Goal: Information Seeking & Learning: Learn about a topic

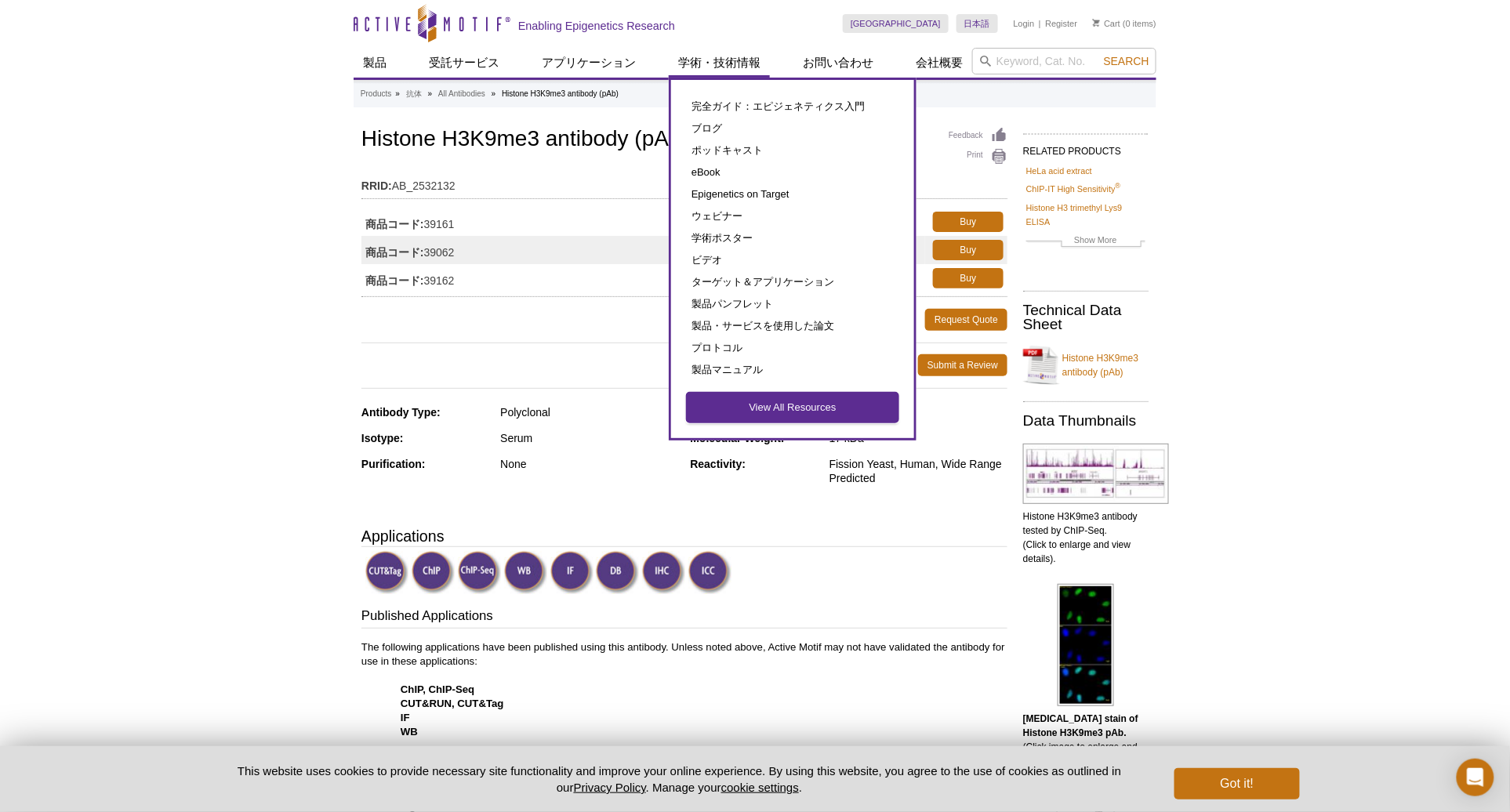
click at [740, 404] on link "View All Resources" at bounding box center [792, 408] width 212 height 30
click at [740, 403] on link "View All Resources" at bounding box center [792, 408] width 212 height 30
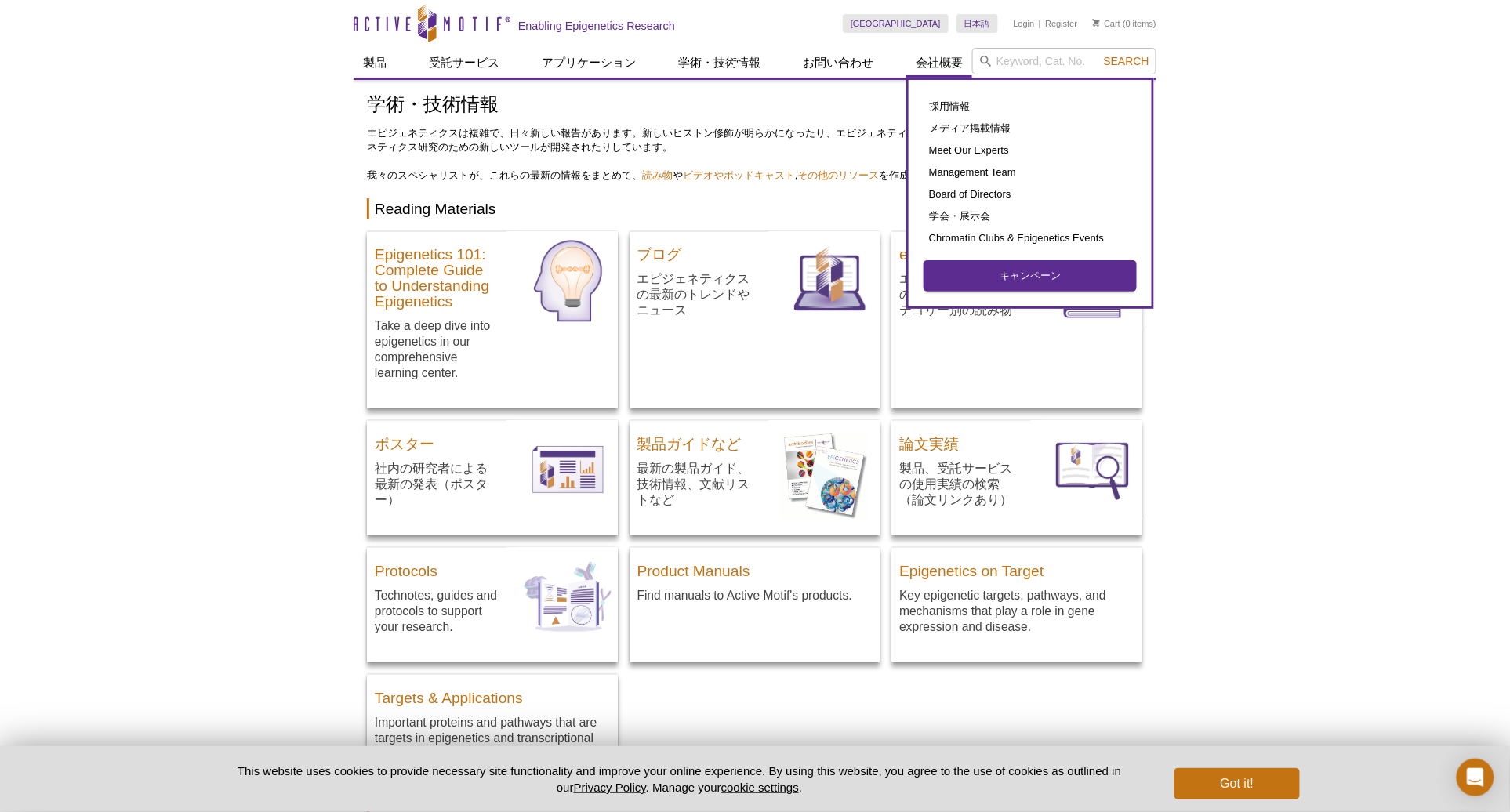
click at [1027, 271] on link "キャンペーン" at bounding box center [1030, 276] width 212 height 30
click at [1036, 267] on link "キャンペーン" at bounding box center [1030, 276] width 212 height 30
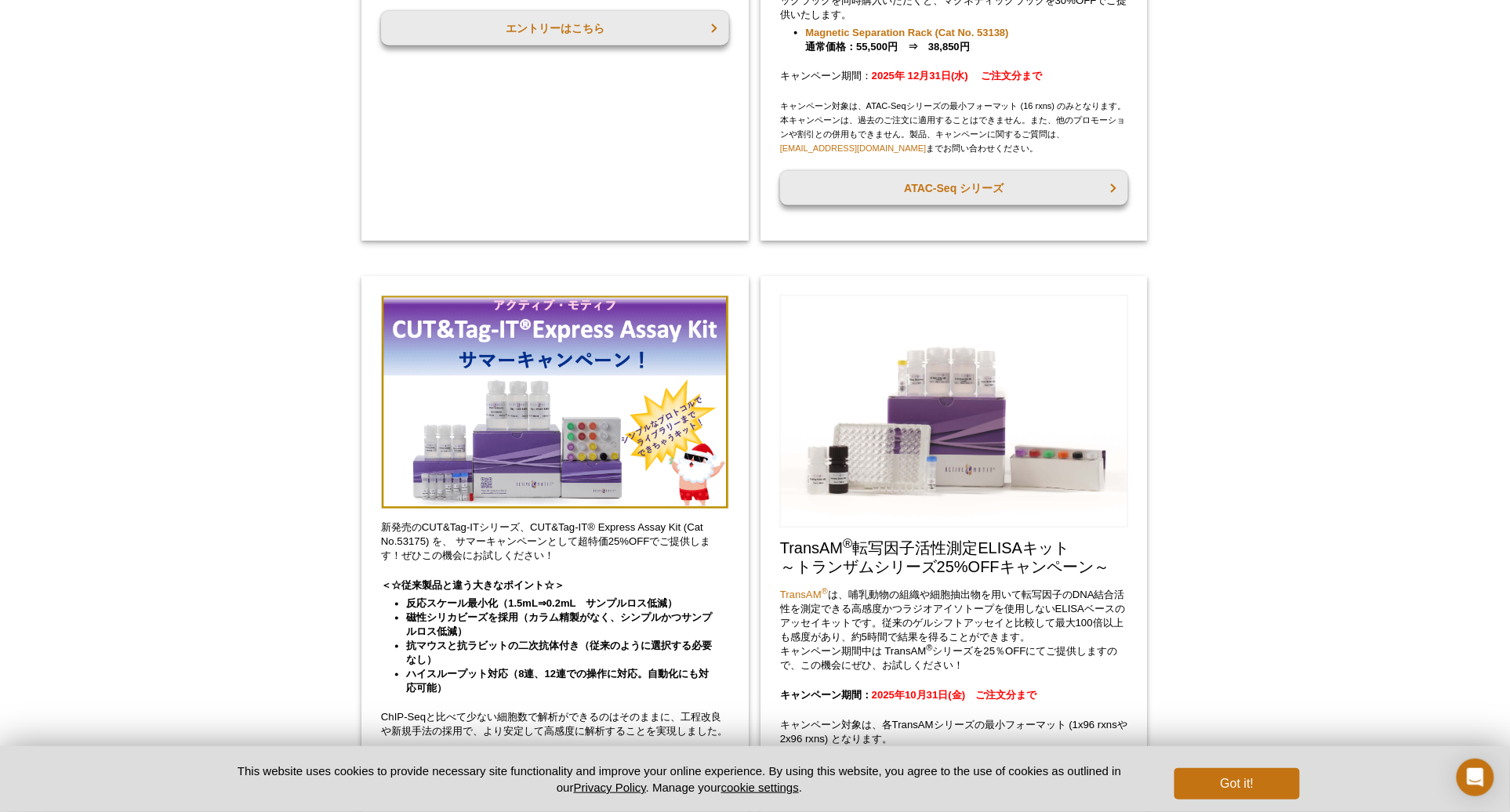
scroll to position [696, 0]
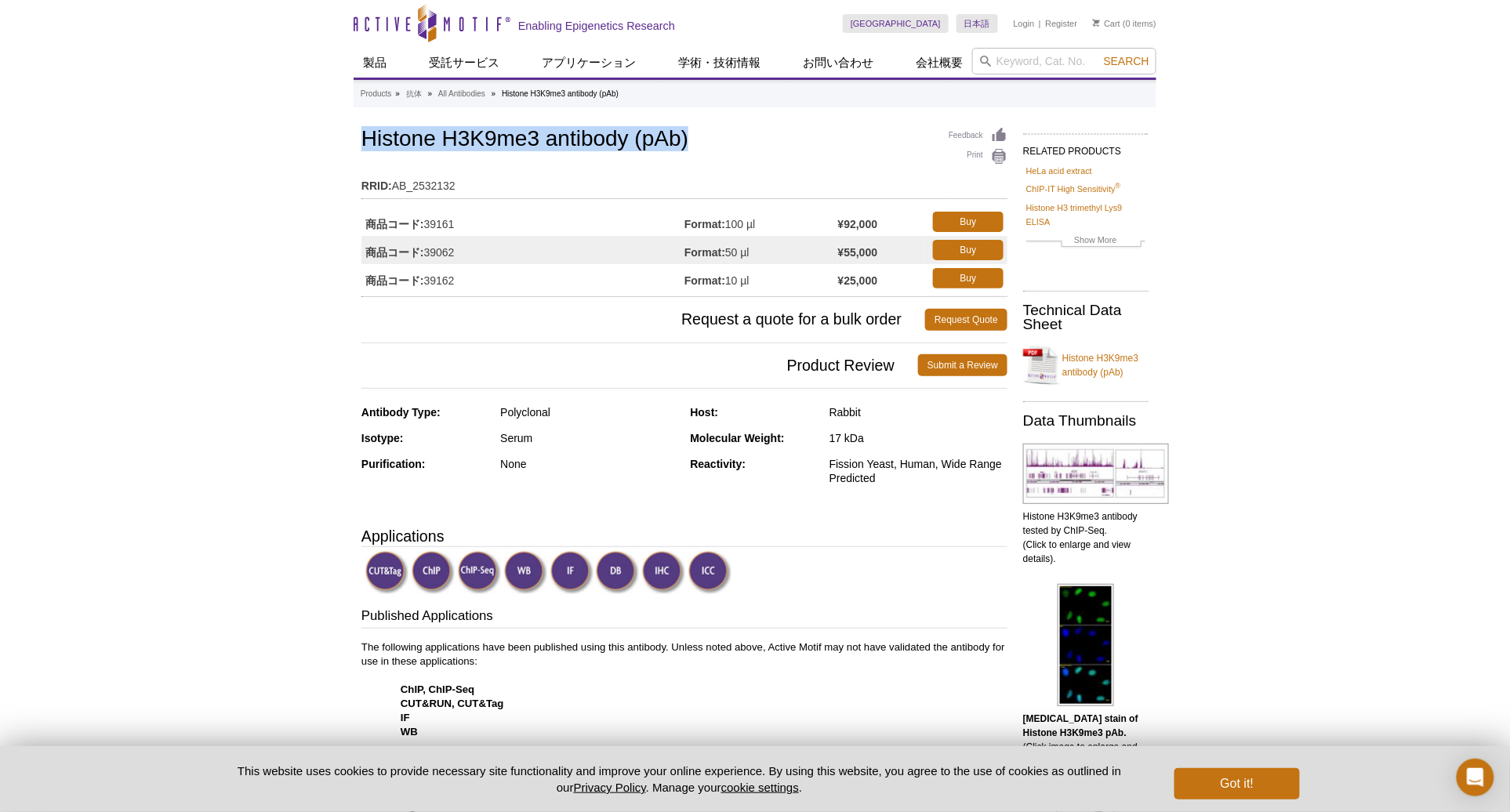
drag, startPoint x: 362, startPoint y: 135, endPoint x: 707, endPoint y: 143, distance: 345.1
click at [707, 143] on h1 "Histone H3K9me3 antibody (pAb)" at bounding box center [685, 140] width 646 height 27
copy h1 "Histone H3K9me3 antibody (pAb)"
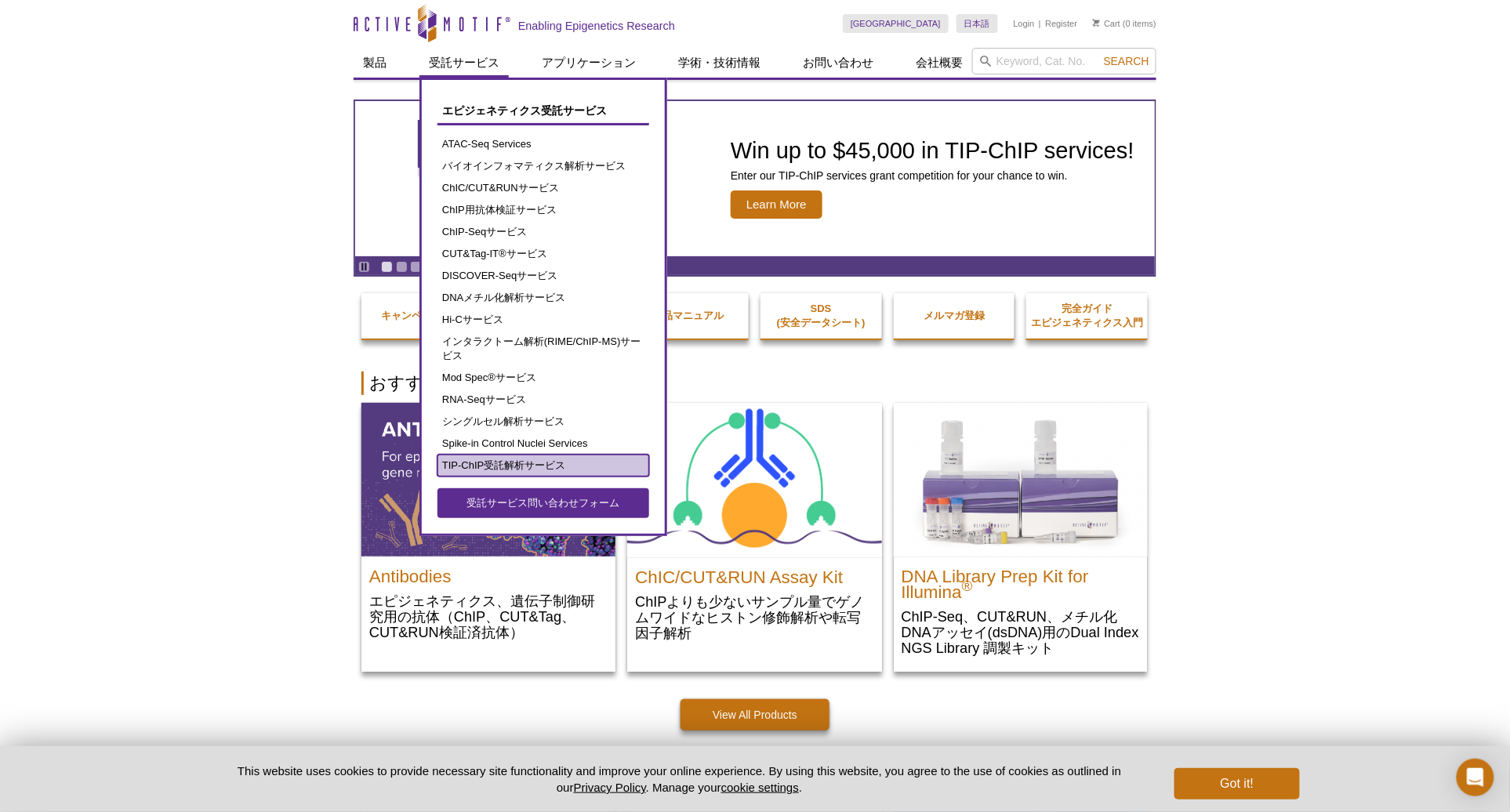
click at [536, 457] on link "TIP-ChIP受託解析サービス" at bounding box center [543, 465] width 212 height 22
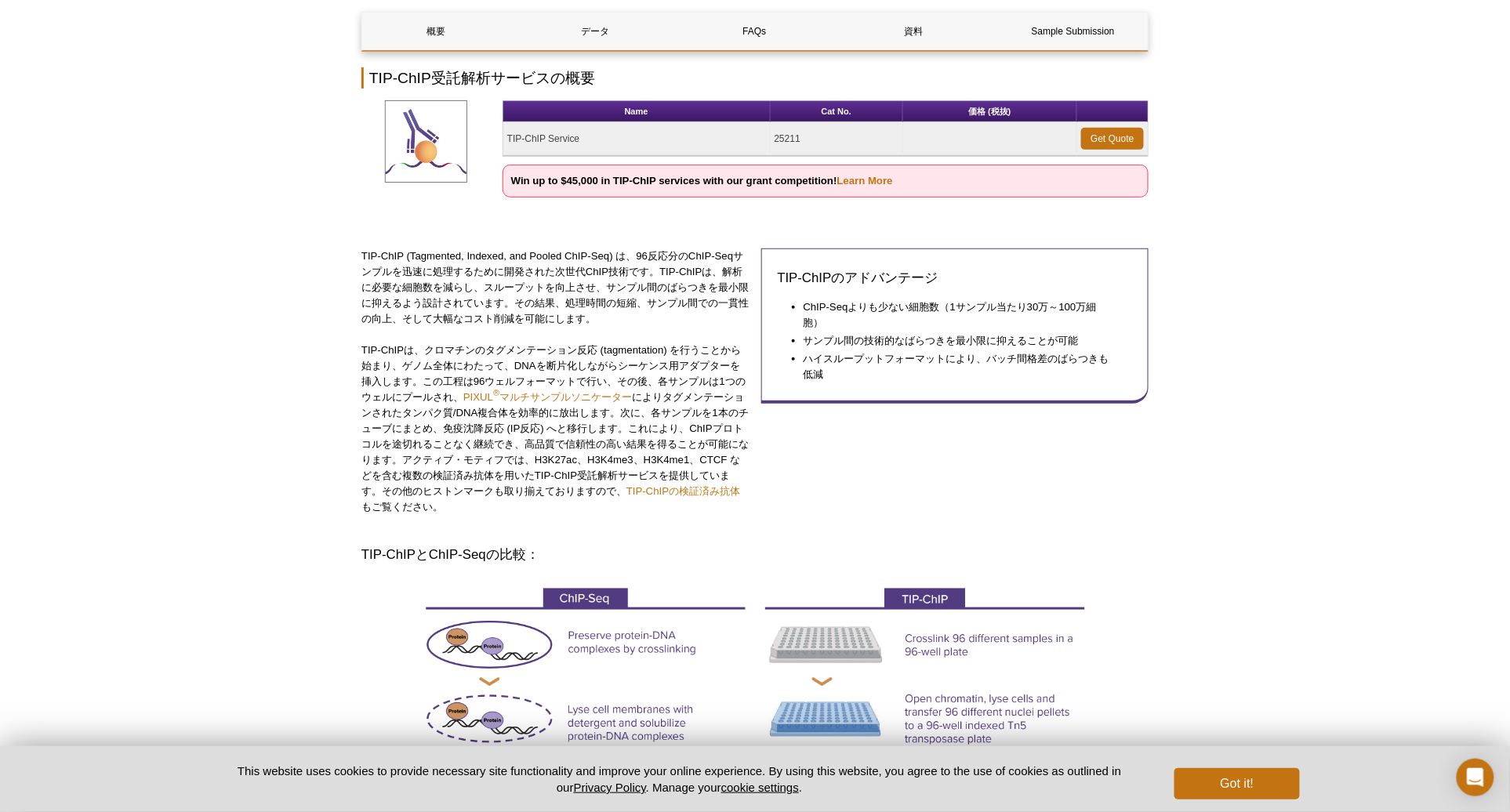
scroll to position [174, 0]
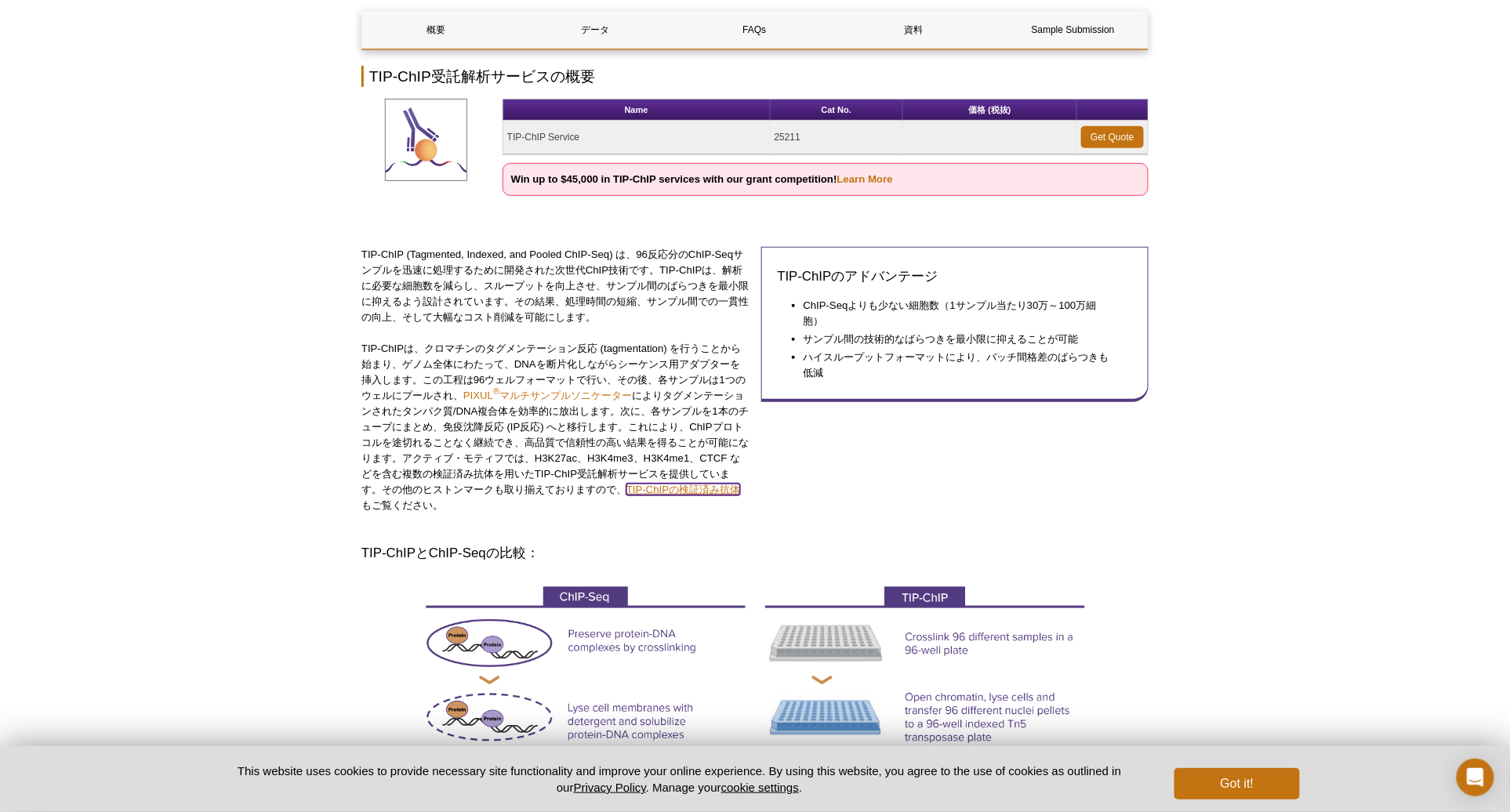
click at [732, 487] on link "TIP-ChIPの検証済み抗体" at bounding box center [682, 489] width 114 height 12
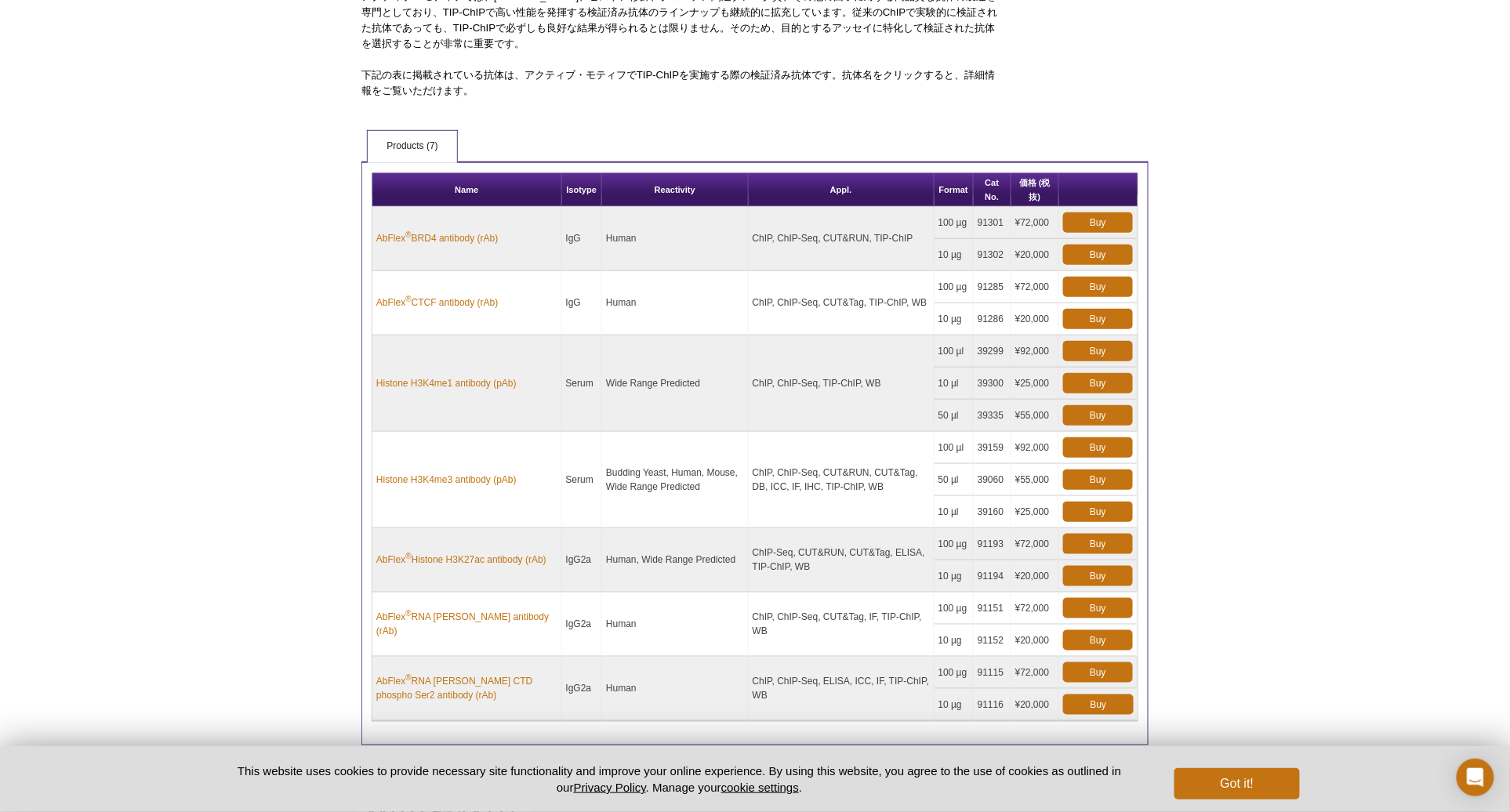
scroll to position [348, 0]
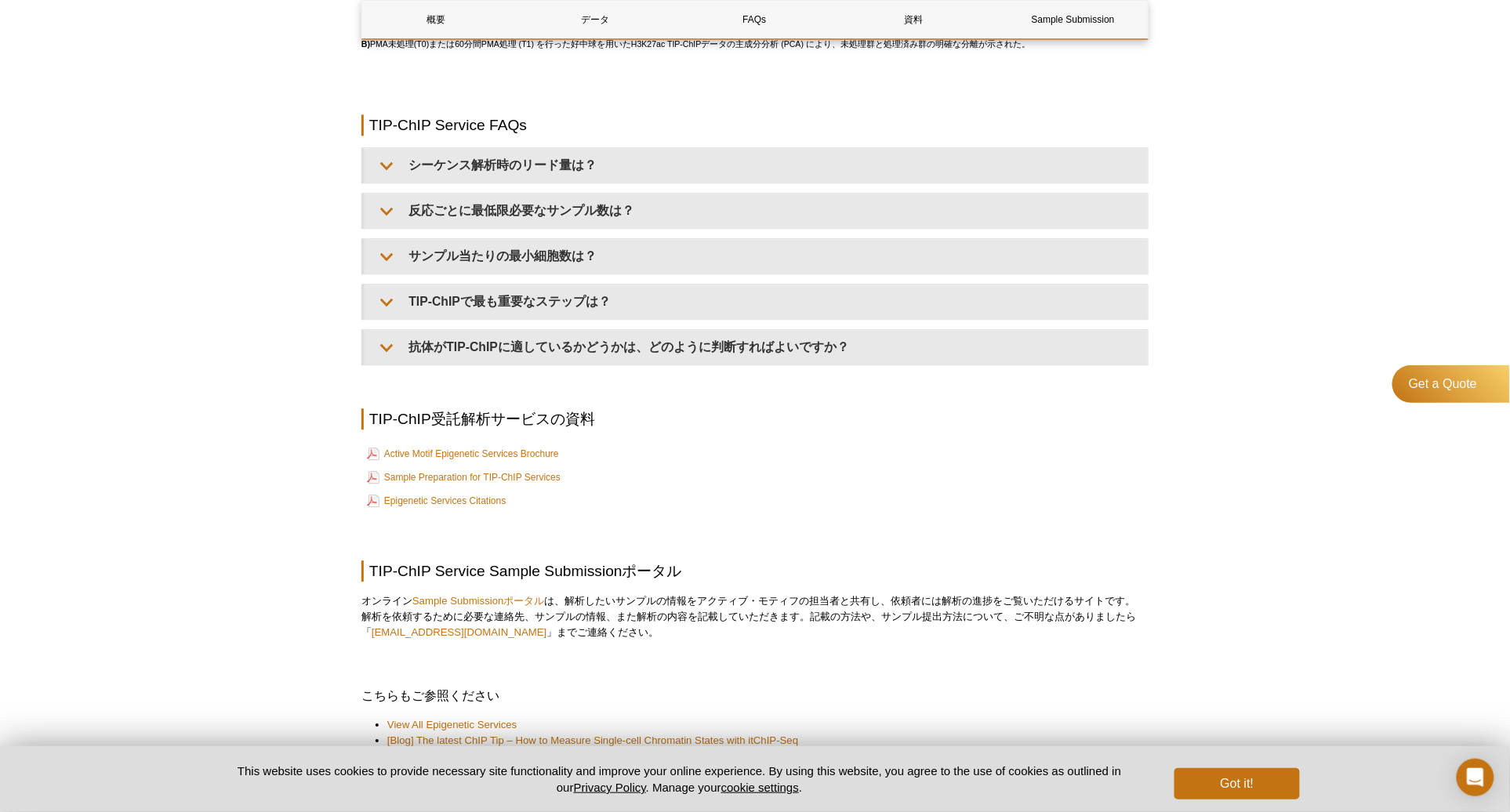
scroll to position [3657, 0]
